Goal: Task Accomplishment & Management: Manage account settings

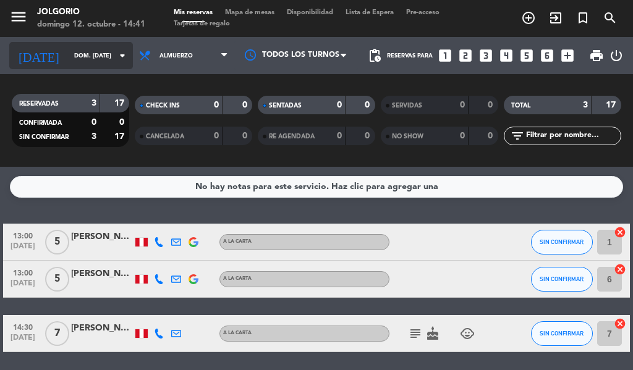
click at [80, 56] on input "dom. [DATE]" at bounding box center [108, 55] width 81 height 19
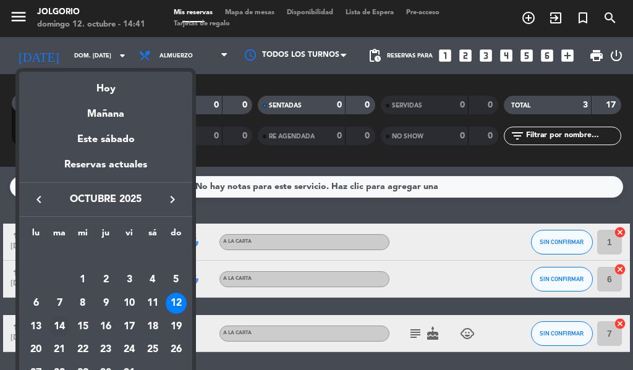
click at [61, 324] on div "14" at bounding box center [59, 326] width 21 height 21
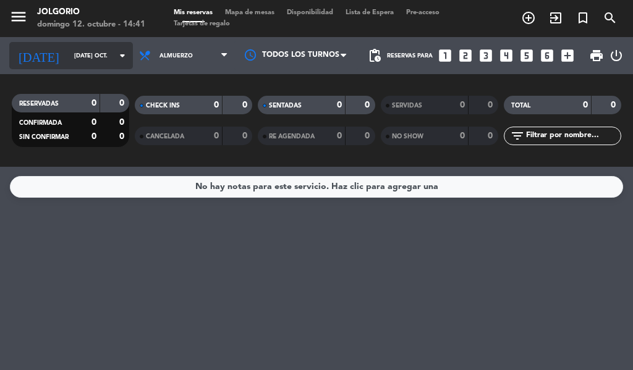
click at [111, 63] on input "[DATE] oct." at bounding box center [108, 55] width 81 height 19
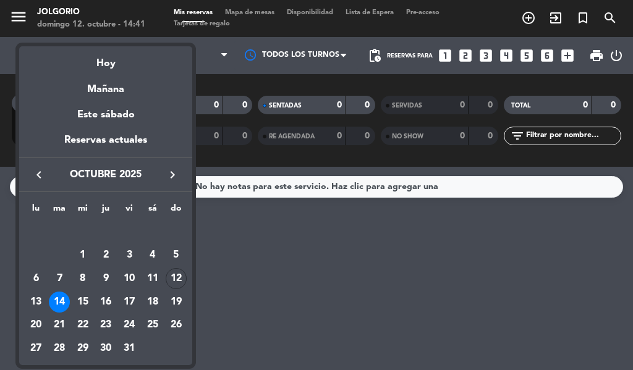
click at [62, 296] on div "14" at bounding box center [59, 302] width 21 height 21
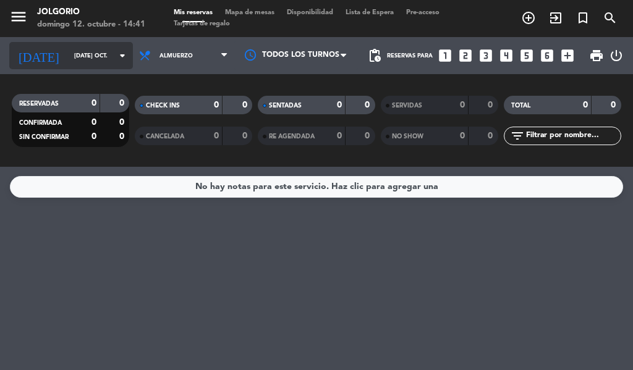
click at [87, 56] on input "[DATE] oct." at bounding box center [108, 55] width 81 height 19
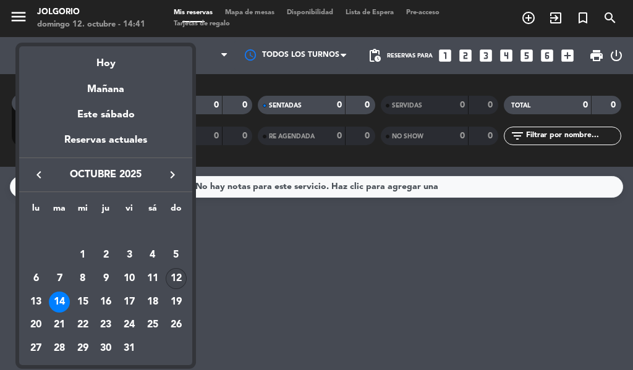
click at [181, 274] on div "12" at bounding box center [176, 278] width 21 height 21
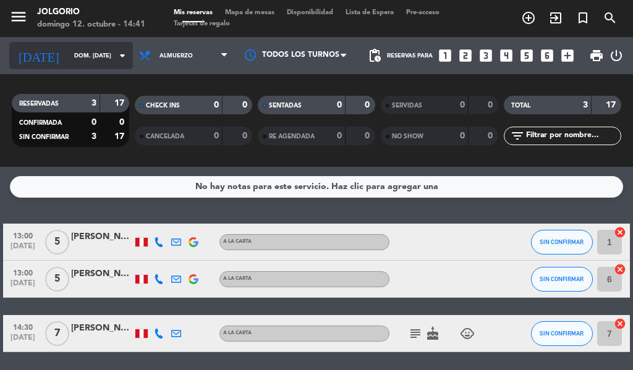
click at [115, 56] on icon "arrow_drop_down" at bounding box center [122, 55] width 15 height 15
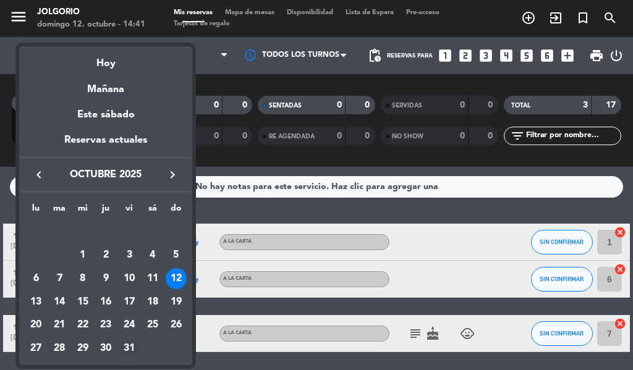
click at [133, 344] on div "31" at bounding box center [129, 348] width 21 height 21
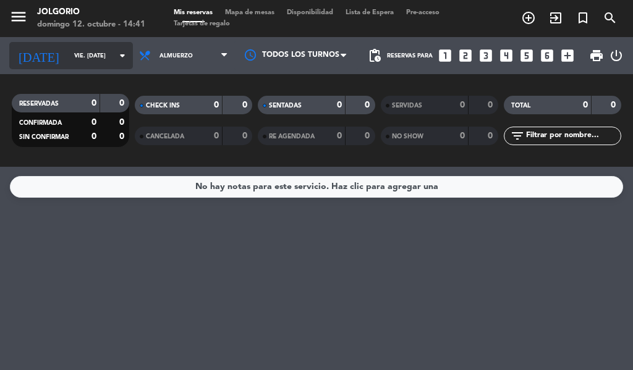
click at [116, 53] on icon "arrow_drop_down" at bounding box center [122, 55] width 15 height 15
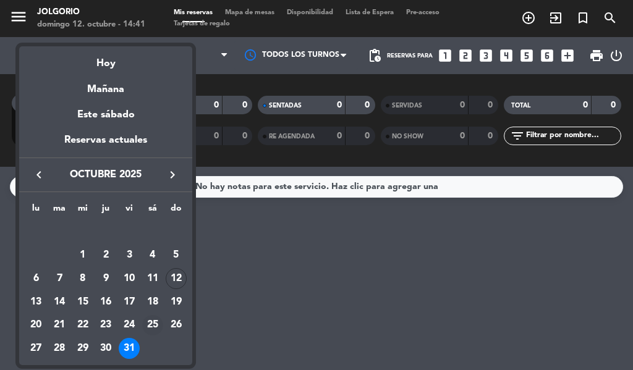
click at [161, 324] on div "25" at bounding box center [152, 325] width 21 height 21
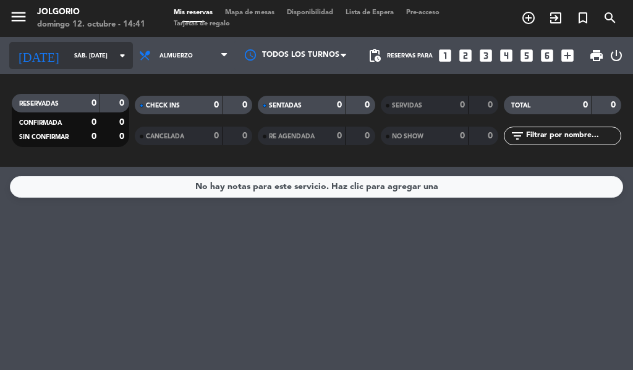
click at [115, 54] on icon "arrow_drop_down" at bounding box center [122, 55] width 15 height 15
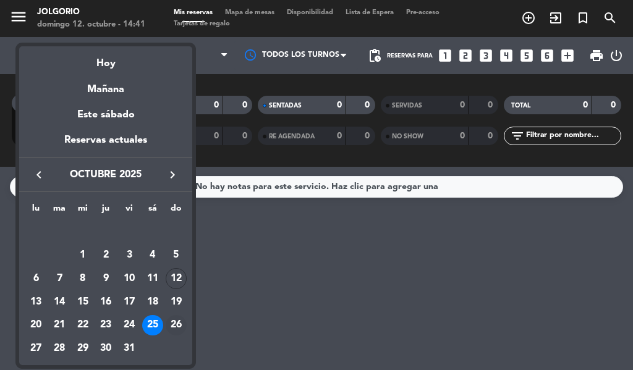
click at [176, 323] on div "26" at bounding box center [176, 325] width 21 height 21
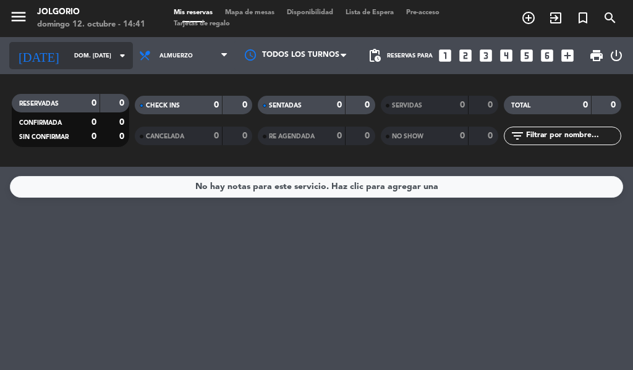
click at [98, 57] on input "dom. [DATE]" at bounding box center [108, 55] width 81 height 19
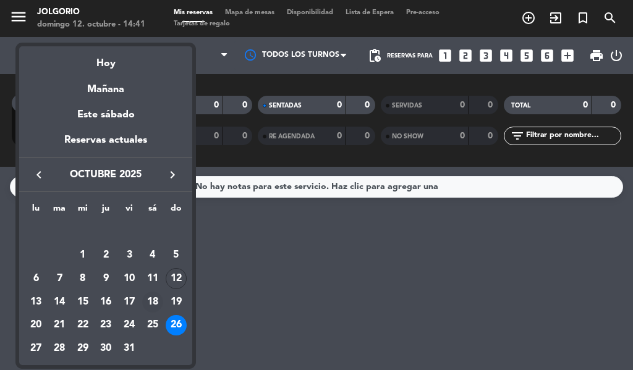
click at [161, 302] on div "18" at bounding box center [152, 302] width 21 height 21
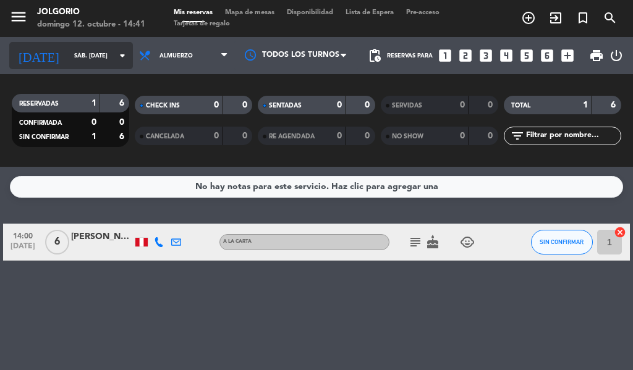
click at [115, 52] on icon "arrow_drop_down" at bounding box center [122, 55] width 15 height 15
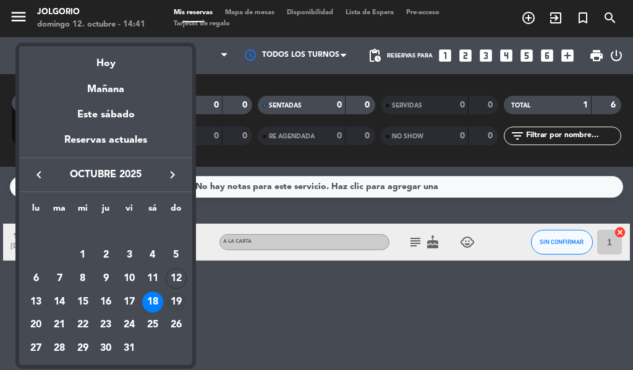
click at [175, 297] on div "19" at bounding box center [176, 302] width 21 height 21
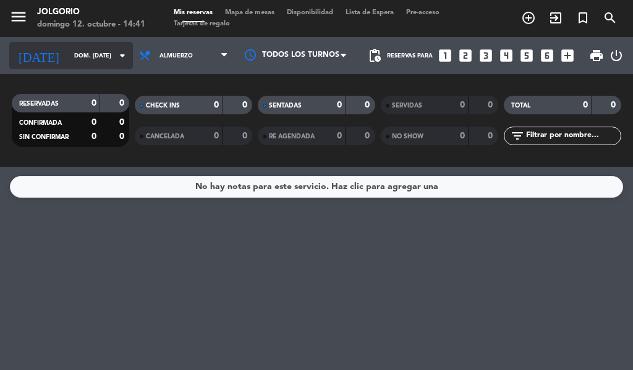
click at [98, 55] on input "dom. [DATE]" at bounding box center [108, 55] width 81 height 19
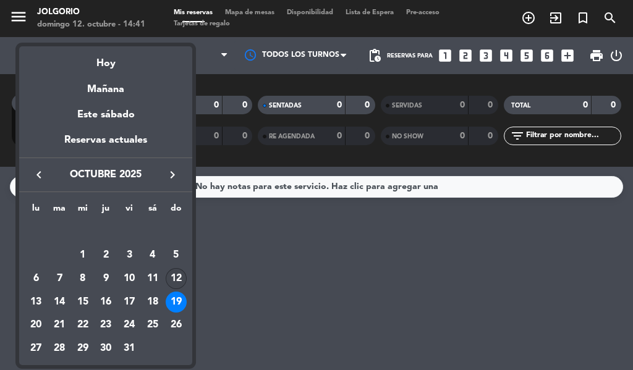
click at [177, 277] on div "12" at bounding box center [176, 278] width 21 height 21
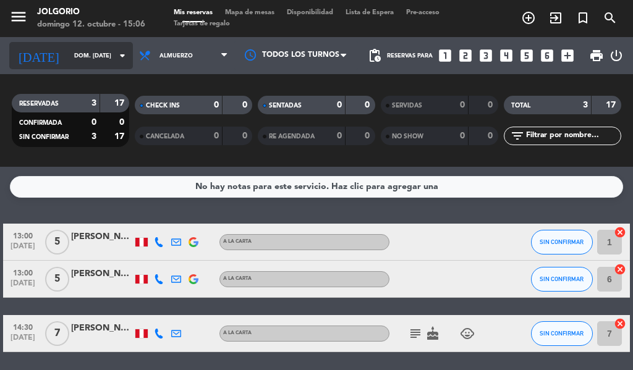
click at [115, 58] on icon "arrow_drop_down" at bounding box center [122, 55] width 15 height 15
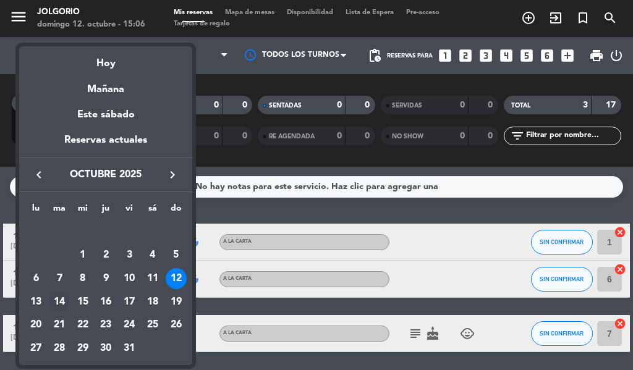
click at [65, 294] on div "14" at bounding box center [59, 302] width 21 height 21
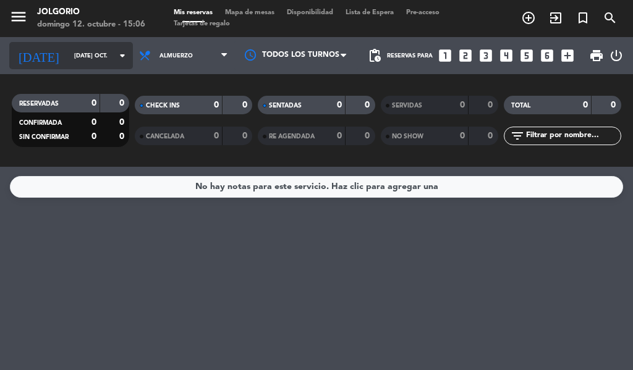
click at [115, 58] on icon "arrow_drop_down" at bounding box center [122, 55] width 15 height 15
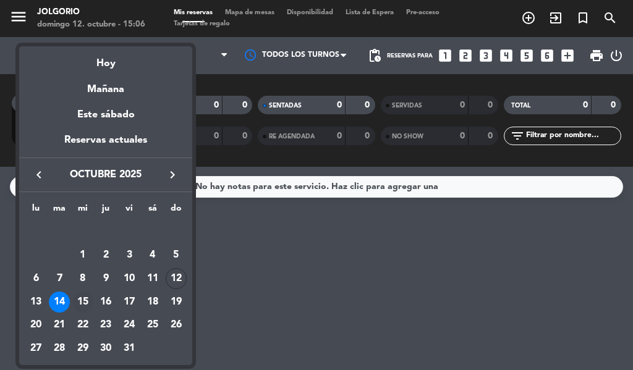
click at [85, 301] on div "15" at bounding box center [82, 302] width 21 height 21
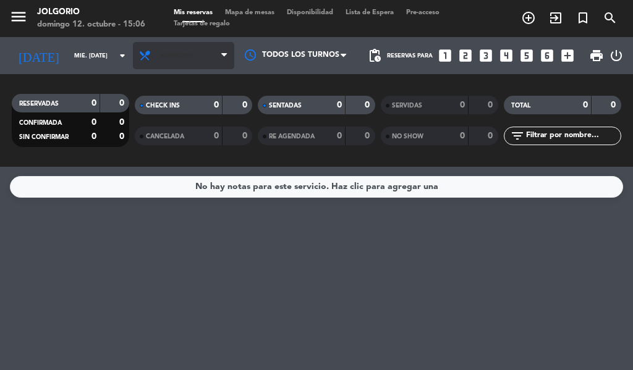
click at [138, 56] on icon at bounding box center [147, 55] width 18 height 12
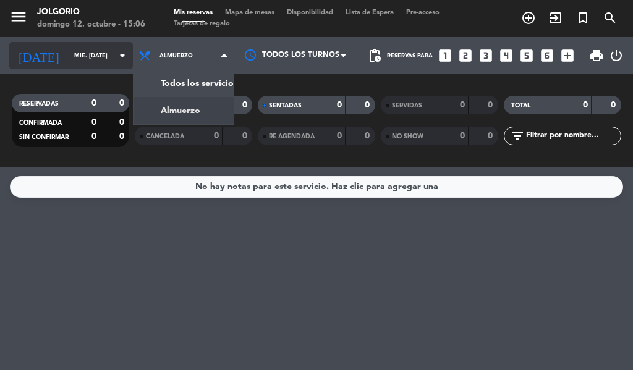
click at [115, 65] on input "mié. [DATE]" at bounding box center [108, 55] width 81 height 19
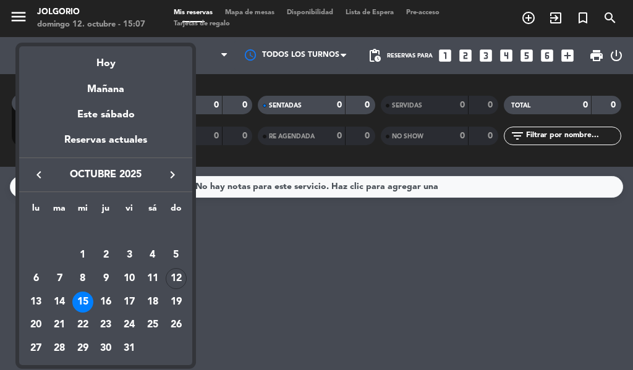
click at [183, 187] on div "keyboard_arrow_left octubre 2025 keyboard_arrow_right" at bounding box center [105, 175] width 173 height 35
click at [172, 177] on icon "keyboard_arrow_right" at bounding box center [172, 174] width 15 height 15
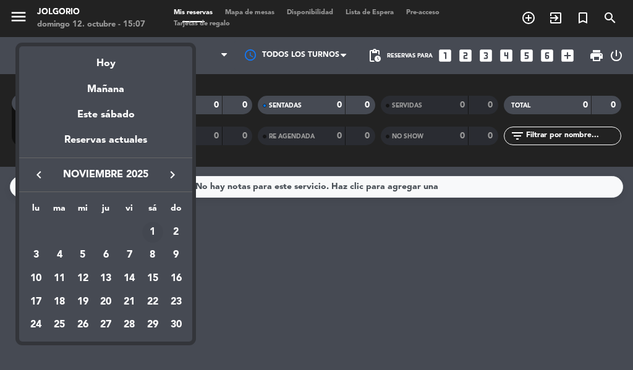
click at [153, 232] on div "1" at bounding box center [152, 232] width 21 height 21
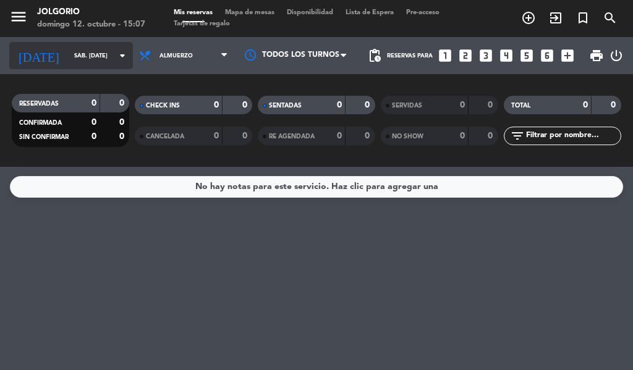
click at [87, 61] on input "sáb. [DATE]" at bounding box center [108, 55] width 81 height 19
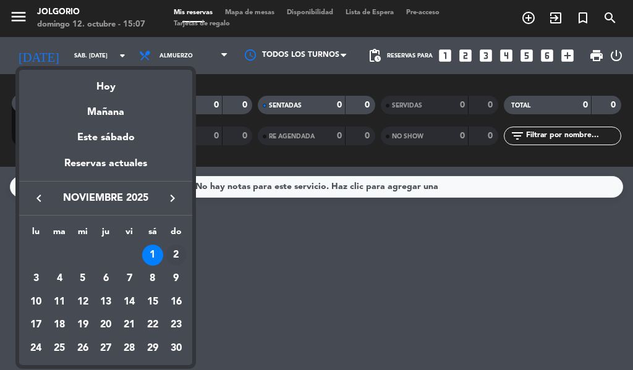
click at [179, 247] on div "2" at bounding box center [176, 255] width 21 height 21
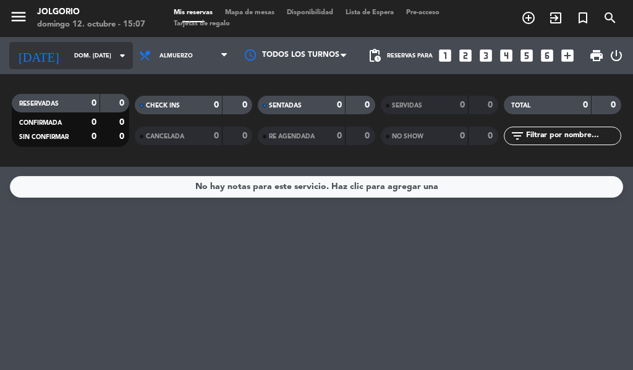
click at [68, 56] on input "dom. [DATE]" at bounding box center [108, 55] width 81 height 19
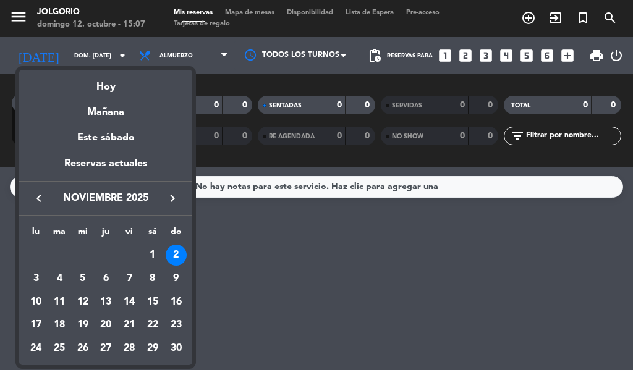
click at [46, 199] on icon "keyboard_arrow_left" at bounding box center [39, 198] width 15 height 15
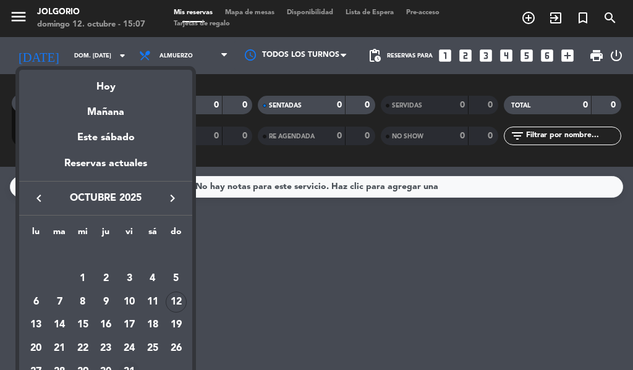
click at [135, 361] on td "31" at bounding box center [128, 371] width 23 height 23
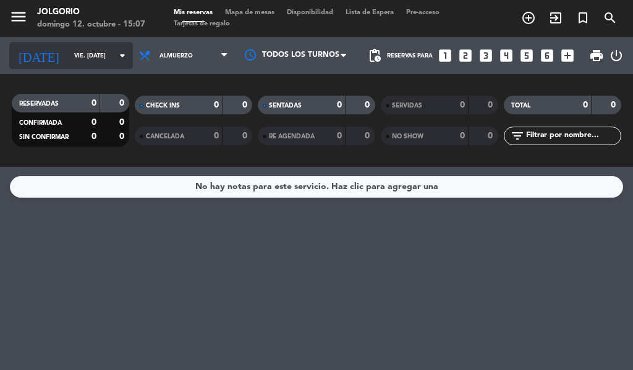
click at [98, 56] on input "vie. [DATE]" at bounding box center [108, 55] width 81 height 19
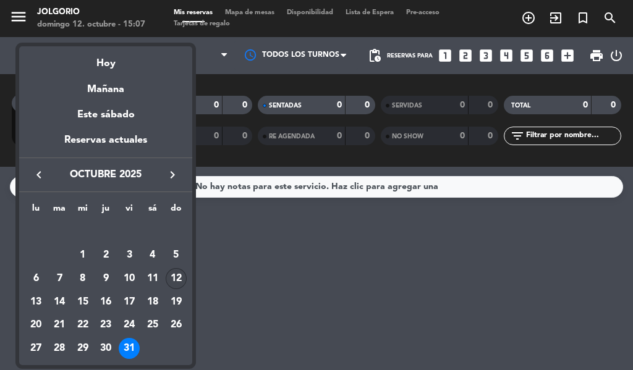
click at [177, 279] on div "12" at bounding box center [176, 278] width 21 height 21
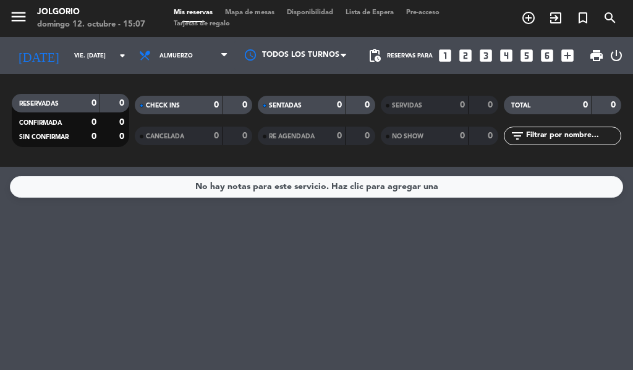
type input "dom. [DATE]"
